Goal: Information Seeking & Learning: Learn about a topic

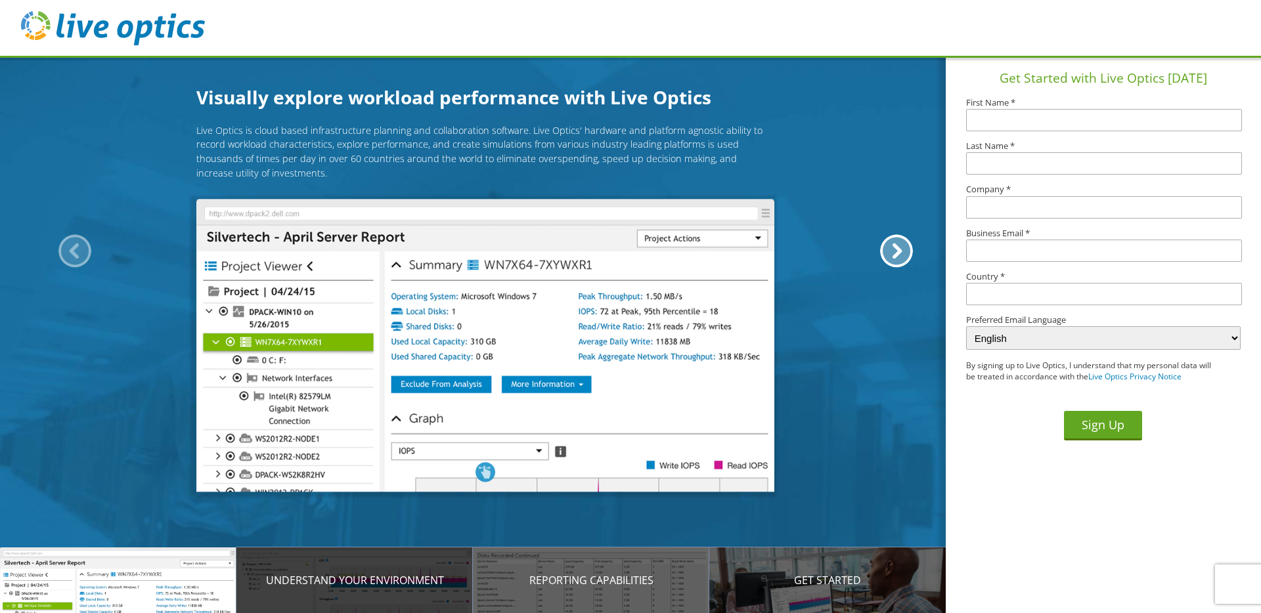
drag, startPoint x: 360, startPoint y: 585, endPoint x: 358, endPoint y: 596, distance: 10.6
click at [360, 585] on p "Understand your environment" at bounding box center [354, 581] width 236 height 16
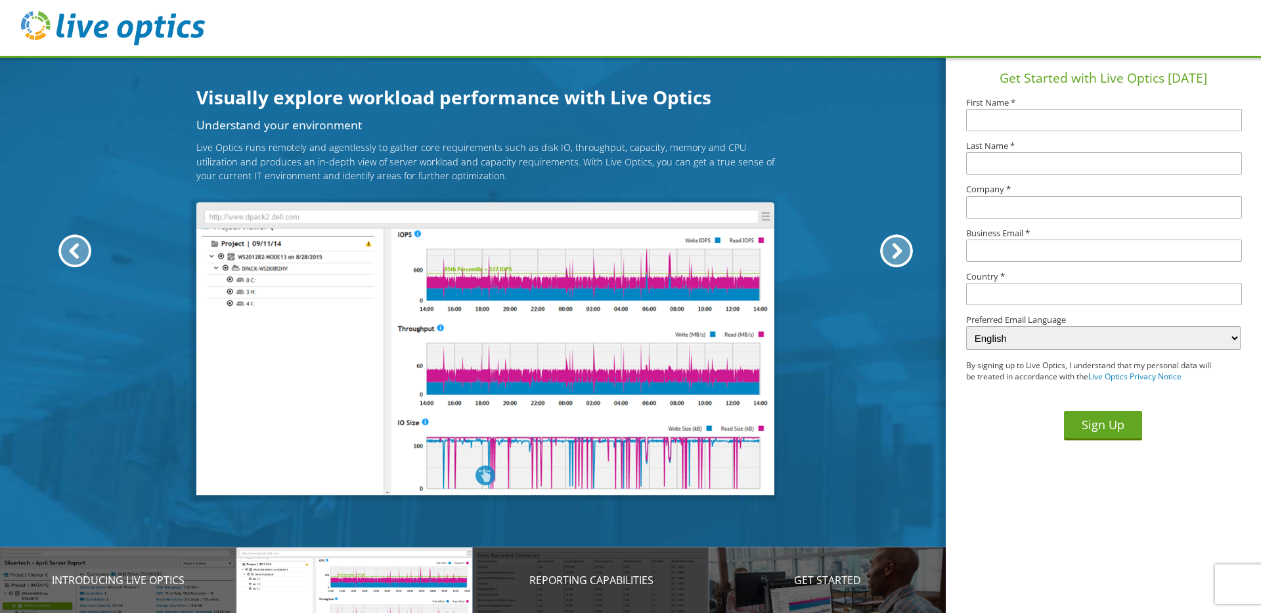
click at [569, 595] on div "Reporting Capabilities" at bounding box center [591, 581] width 236 height 66
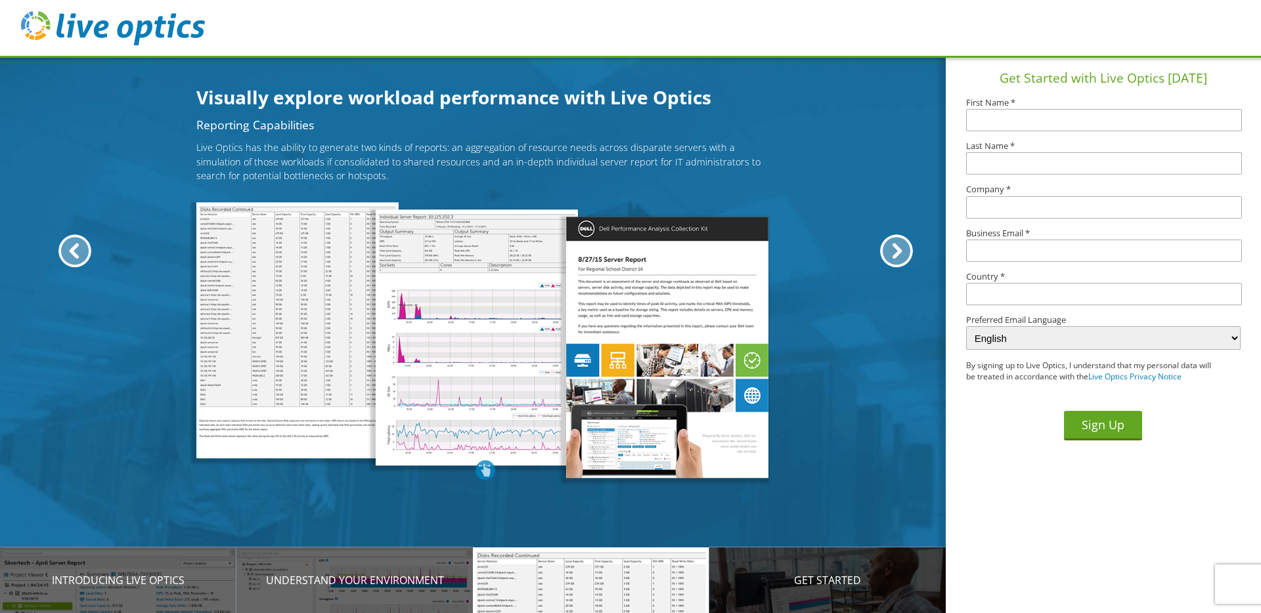
click at [754, 592] on div "Get Started" at bounding box center [827, 581] width 236 height 66
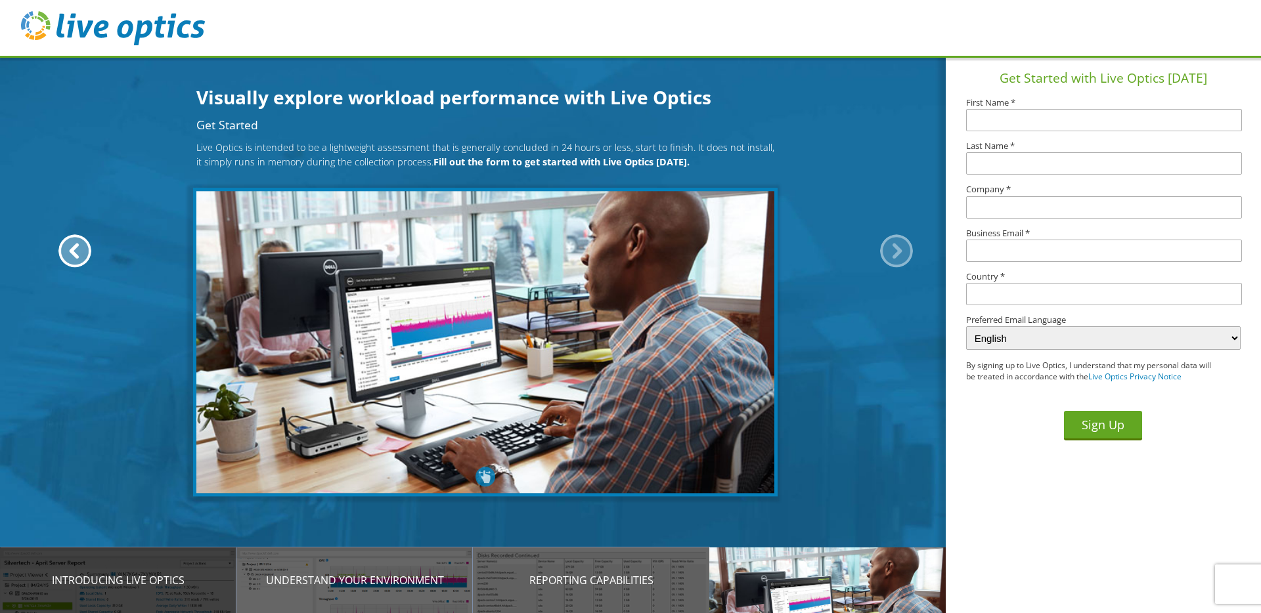
click at [131, 586] on p "Introducing Live Optics" at bounding box center [118, 581] width 236 height 16
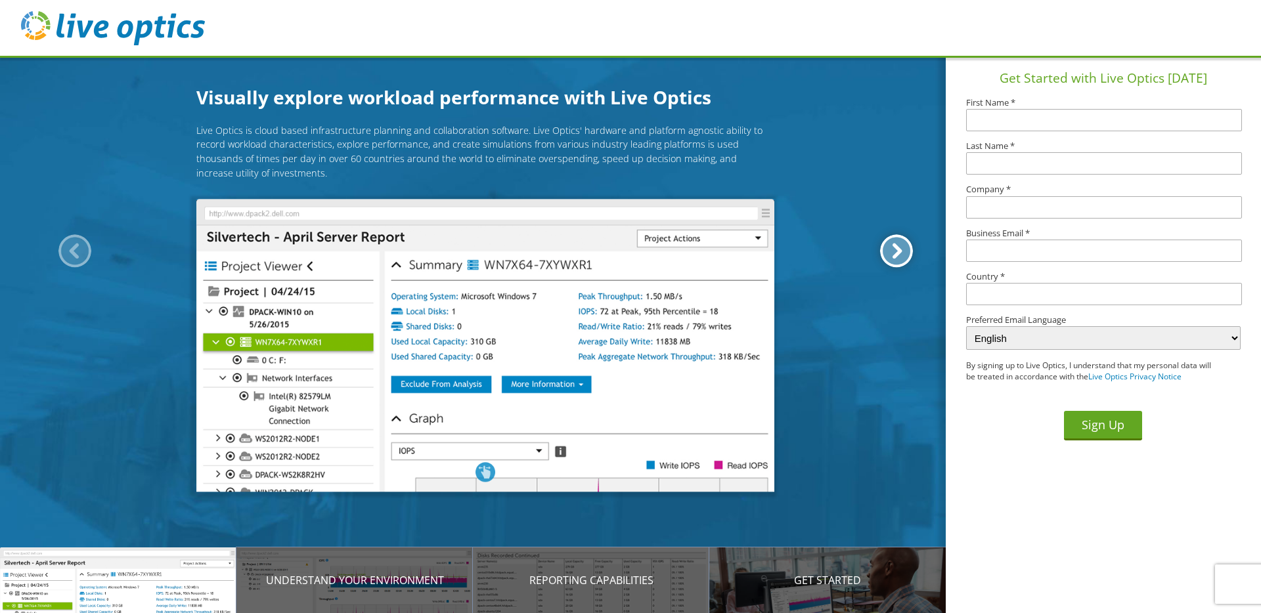
click at [902, 253] on div at bounding box center [896, 250] width 33 height 33
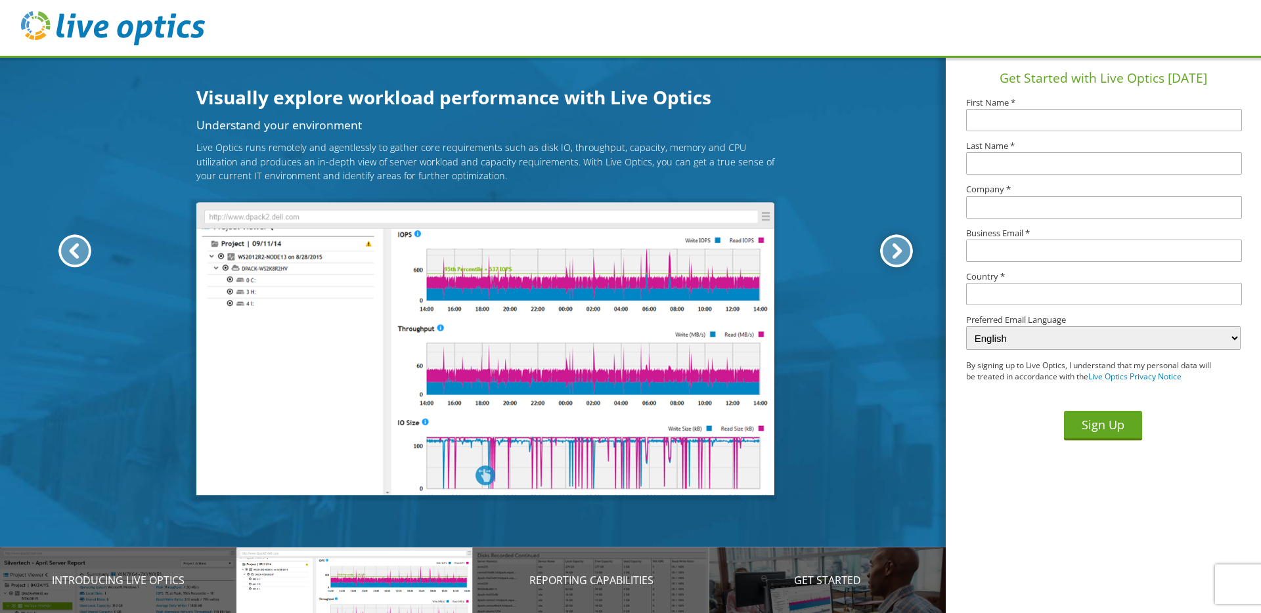
click at [901, 254] on div at bounding box center [896, 250] width 33 height 33
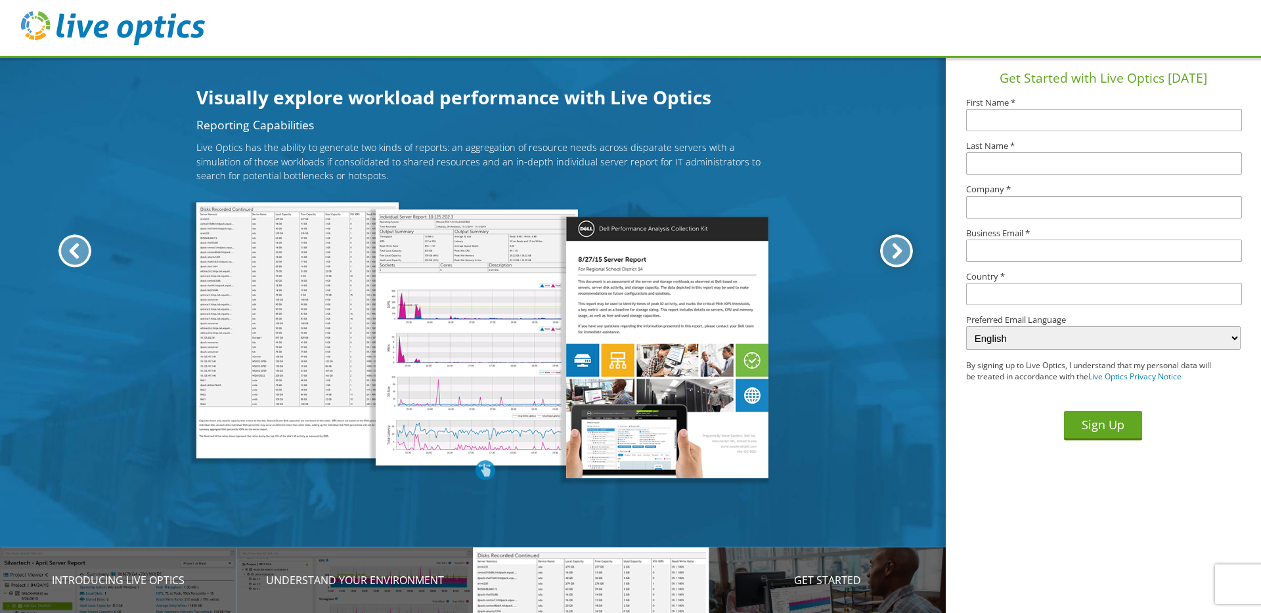
click at [902, 254] on div at bounding box center [896, 250] width 33 height 33
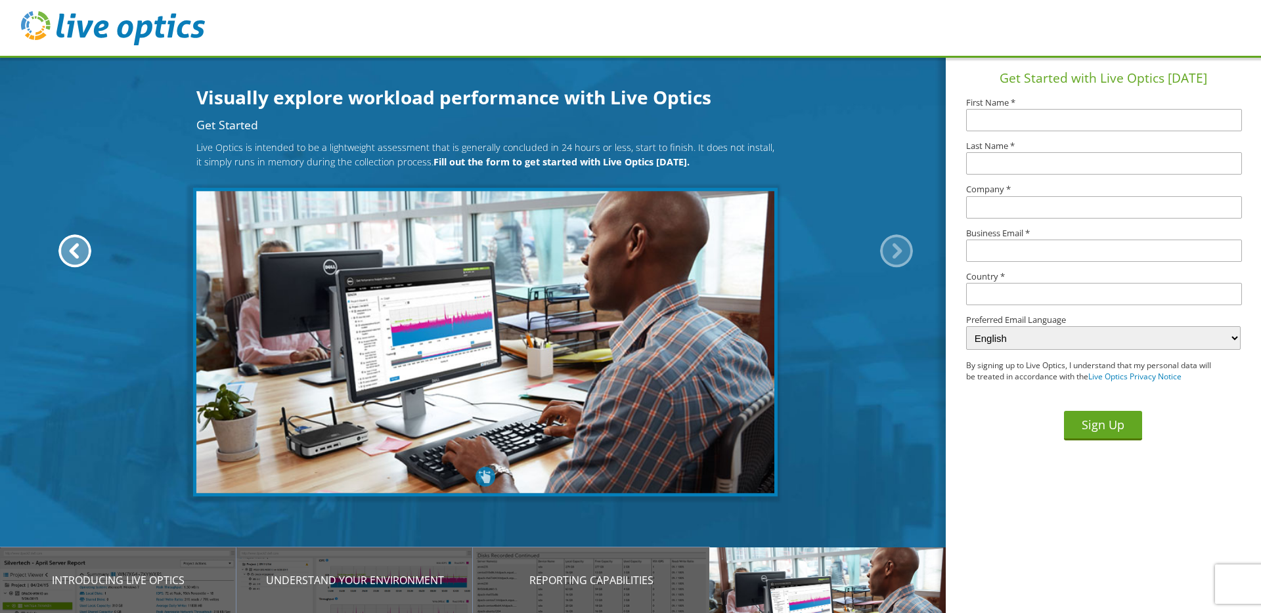
click at [902, 254] on div at bounding box center [896, 250] width 33 height 33
click at [76, 251] on div at bounding box center [74, 250] width 33 height 33
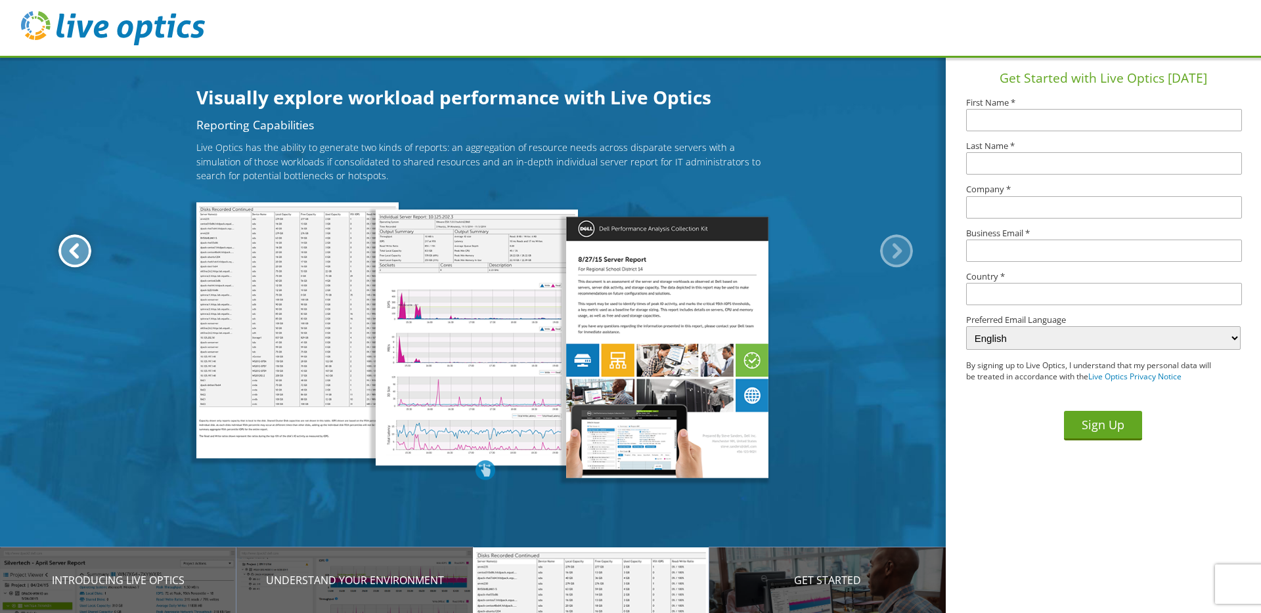
click at [76, 251] on div at bounding box center [74, 250] width 33 height 33
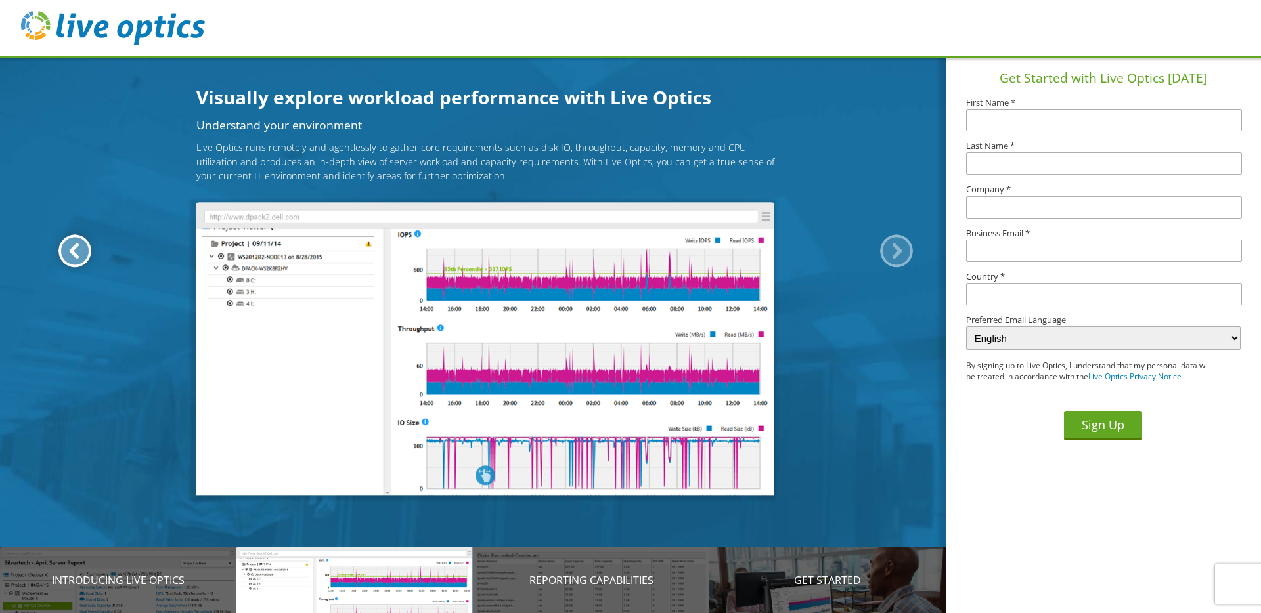
click at [76, 251] on div at bounding box center [74, 250] width 33 height 33
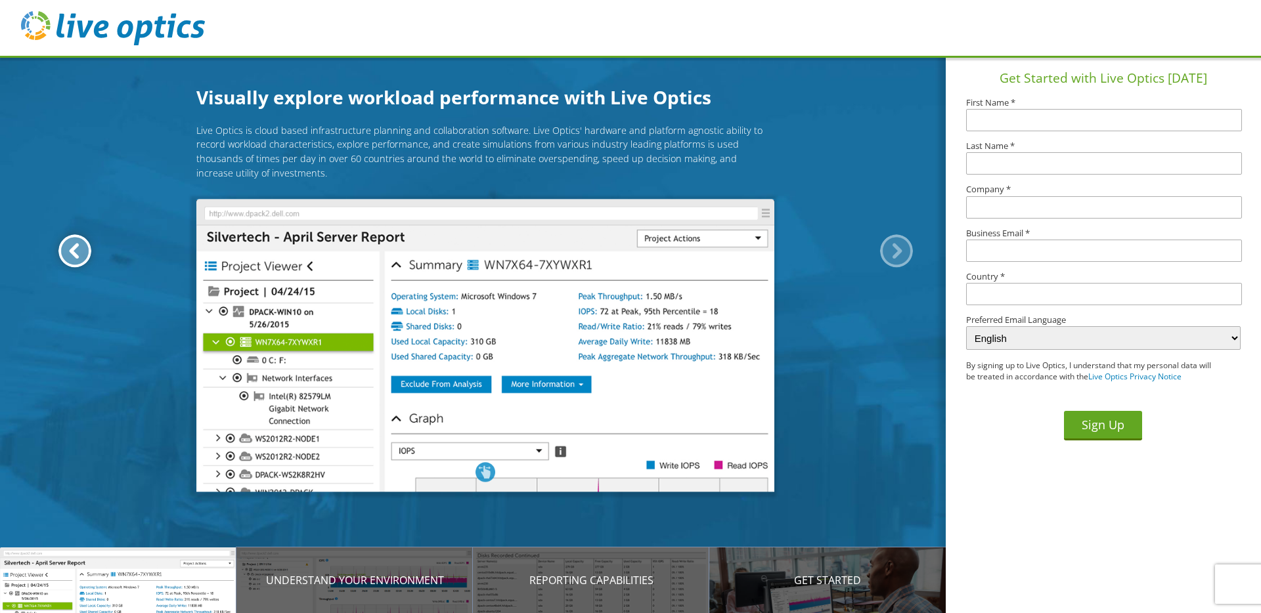
click at [76, 251] on div at bounding box center [74, 250] width 33 height 33
drag, startPoint x: 76, startPoint y: 251, endPoint x: 98, endPoint y: 242, distance: 23.8
click at [77, 251] on div at bounding box center [74, 250] width 33 height 33
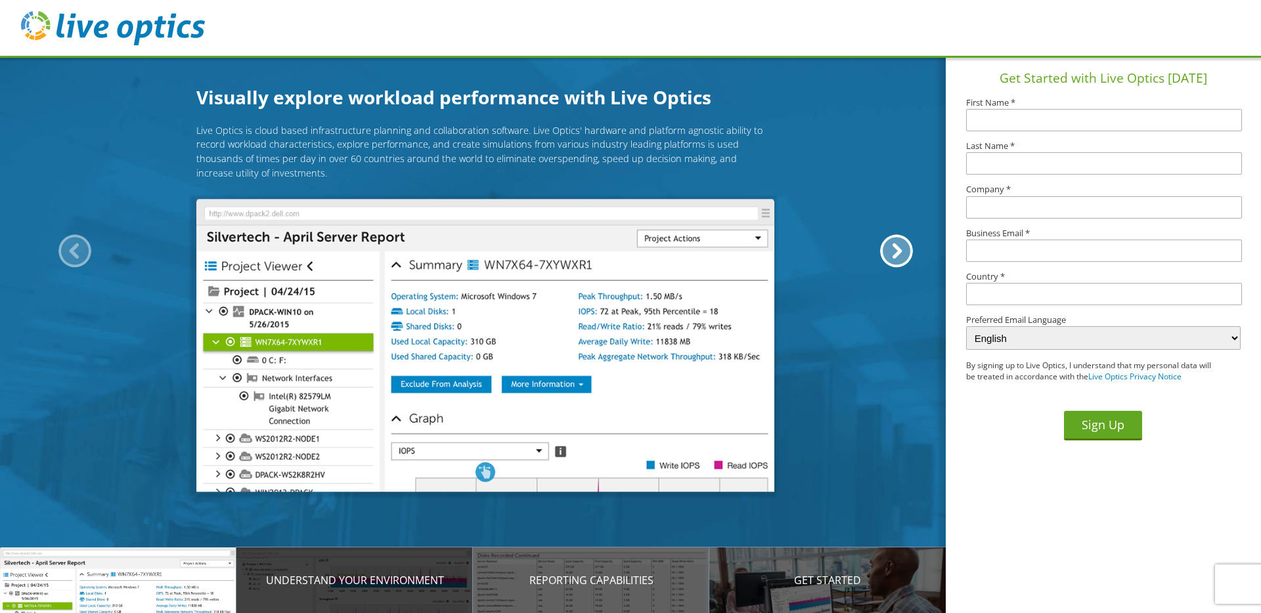
drag, startPoint x: 359, startPoint y: 596, endPoint x: 380, endPoint y: 595, distance: 20.4
click at [360, 596] on div "Understand your environment" at bounding box center [354, 581] width 236 height 66
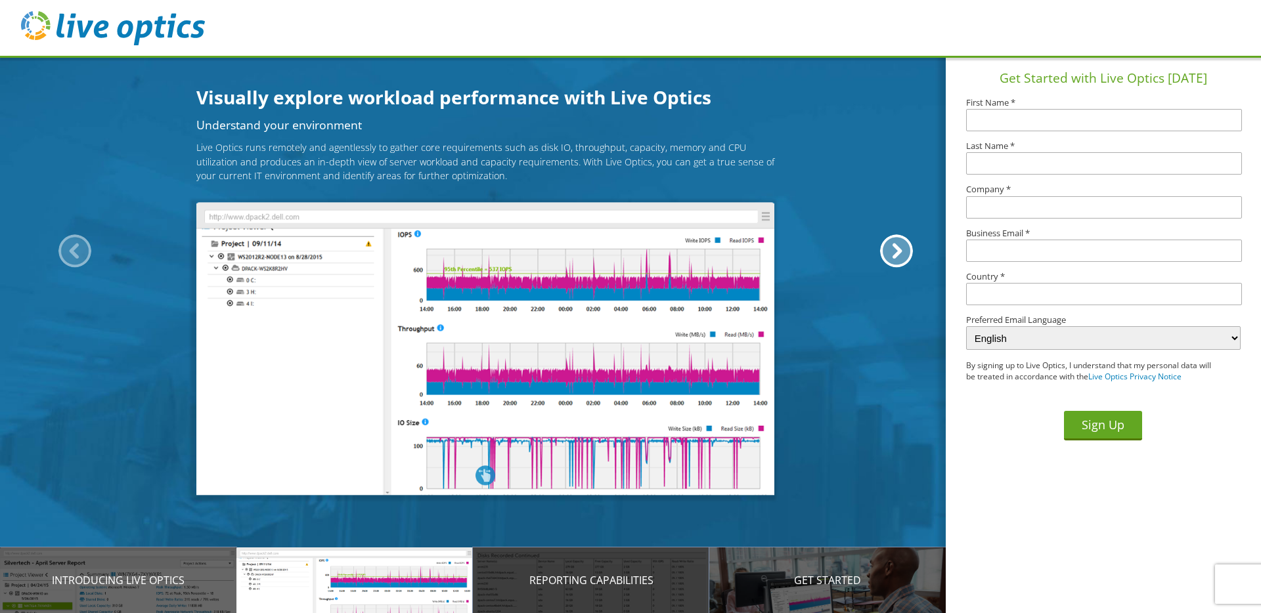
click at [632, 597] on div "Reporting Capabilities" at bounding box center [591, 581] width 236 height 66
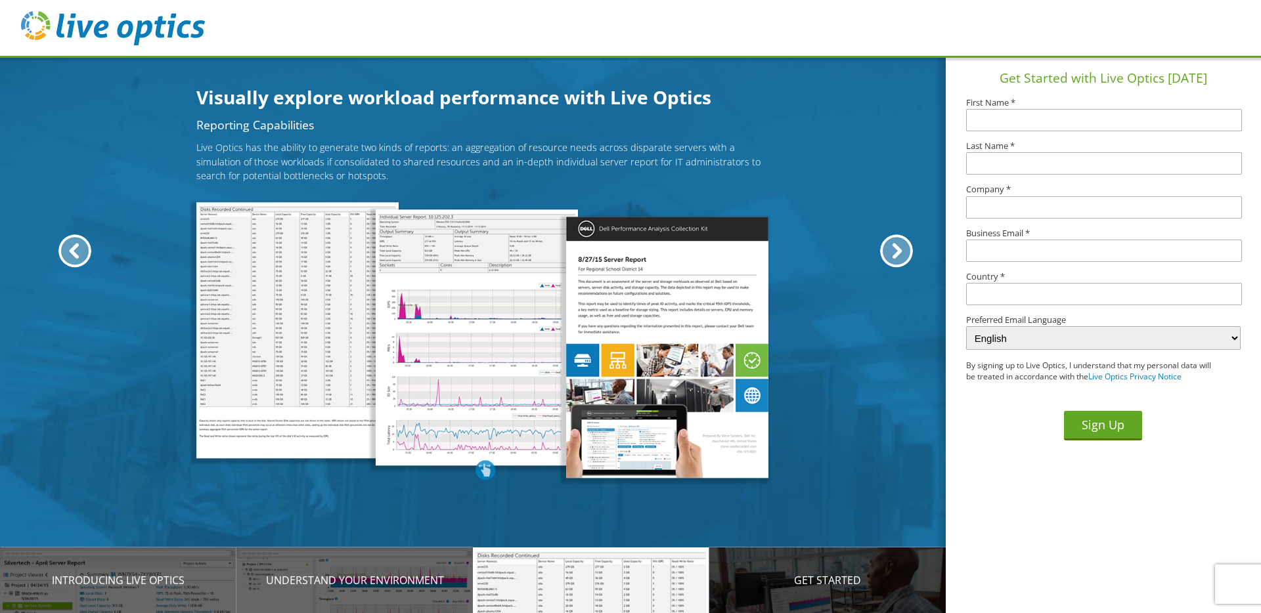
click at [826, 589] on div "Get Started" at bounding box center [827, 581] width 236 height 66
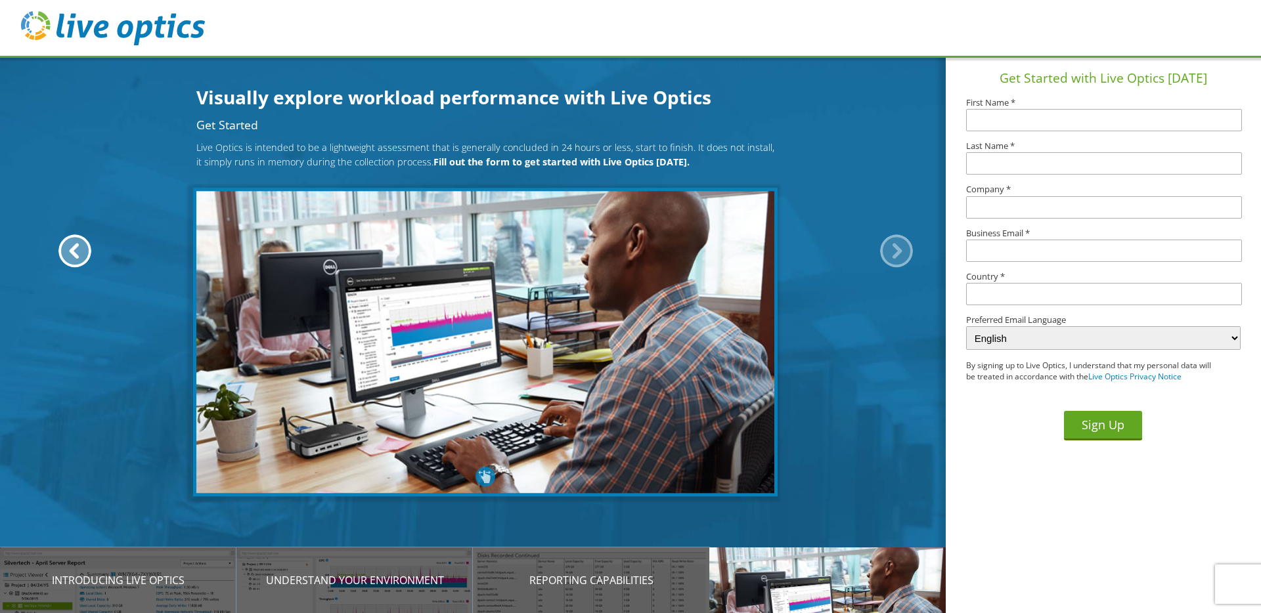
click at [895, 245] on div at bounding box center [896, 250] width 33 height 33
